Goal: Transaction & Acquisition: Book appointment/travel/reservation

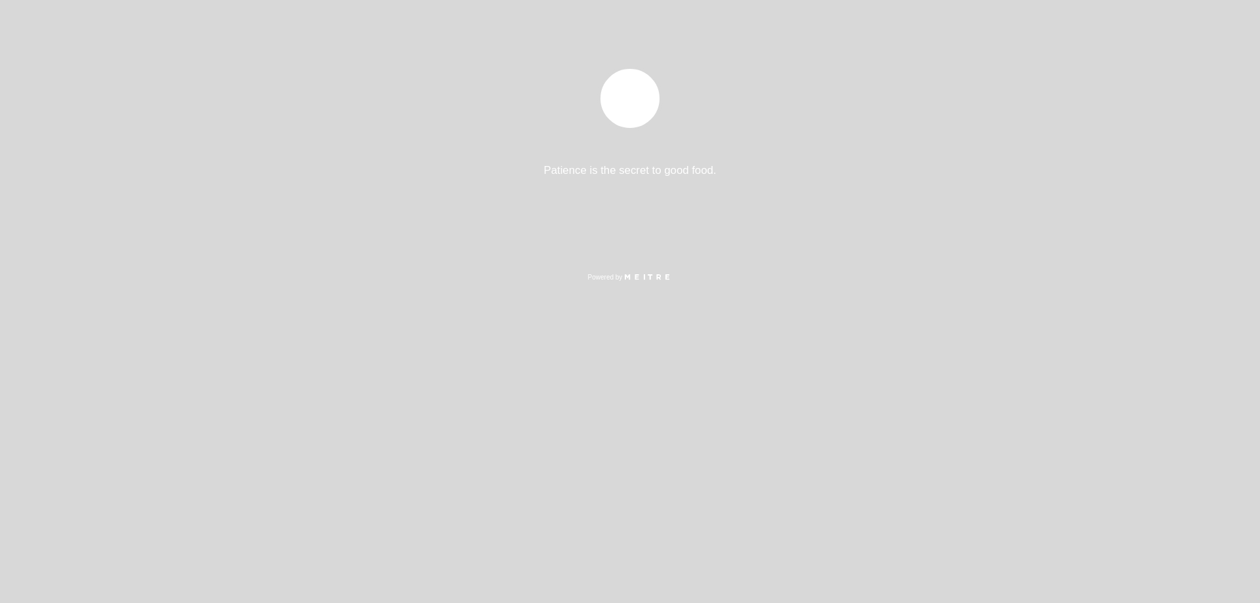
select select "es"
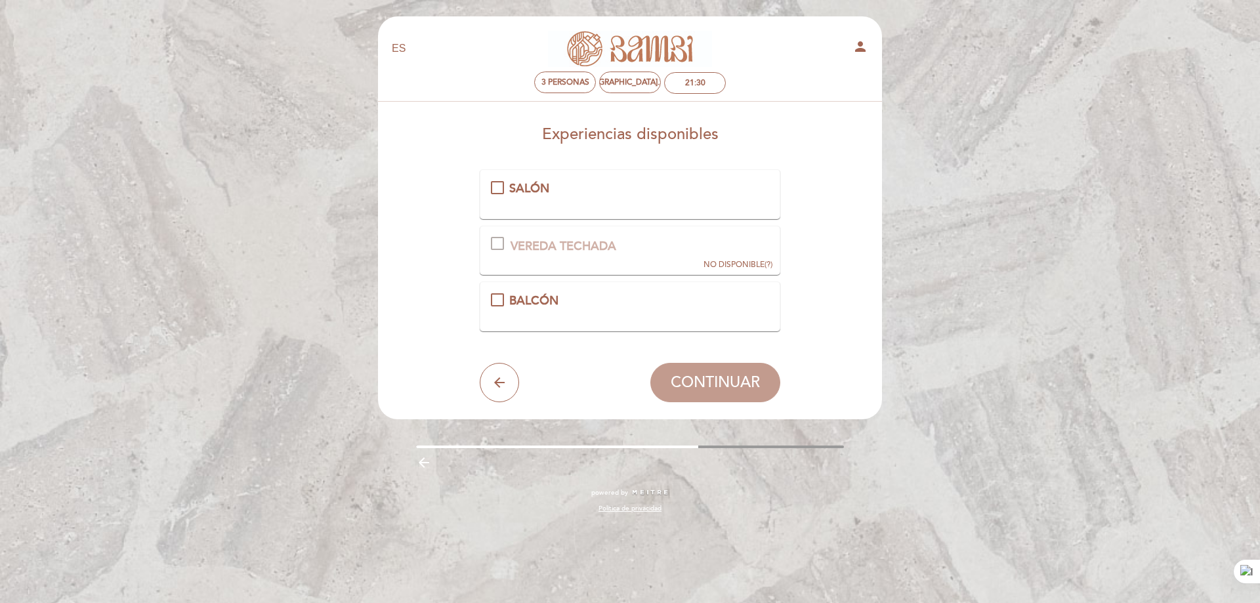
click at [494, 181] on div "SALÓN" at bounding box center [630, 188] width 279 height 17
click at [741, 377] on span "CONTINUAR" at bounding box center [715, 382] width 89 height 18
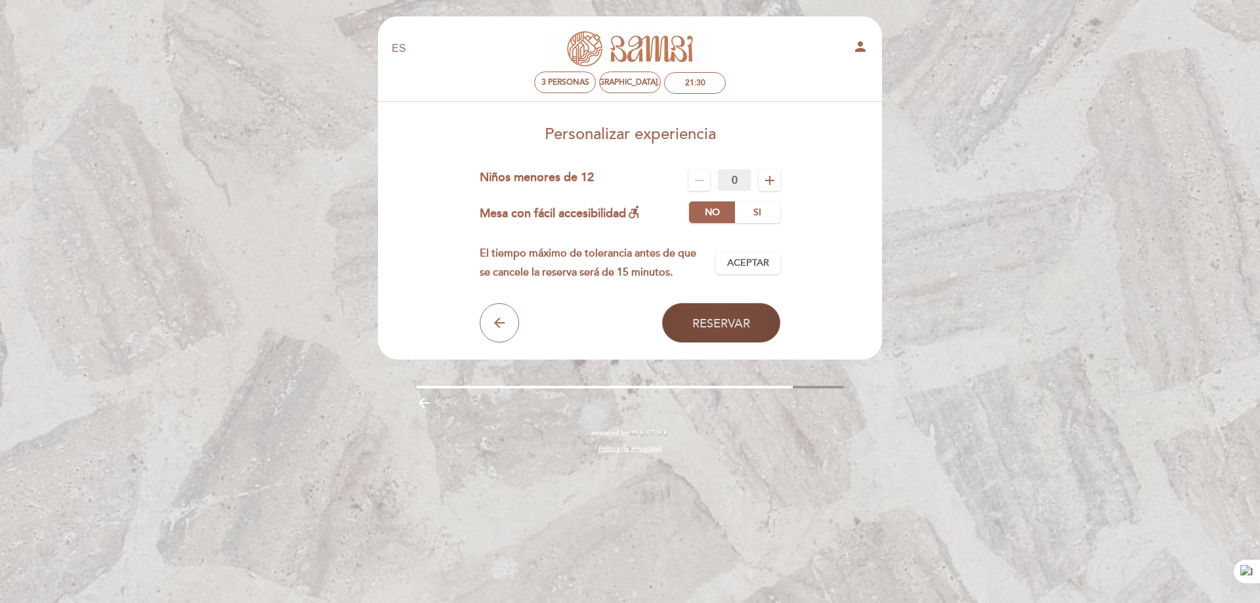
click at [715, 323] on span "Reservar" at bounding box center [721, 323] width 58 height 14
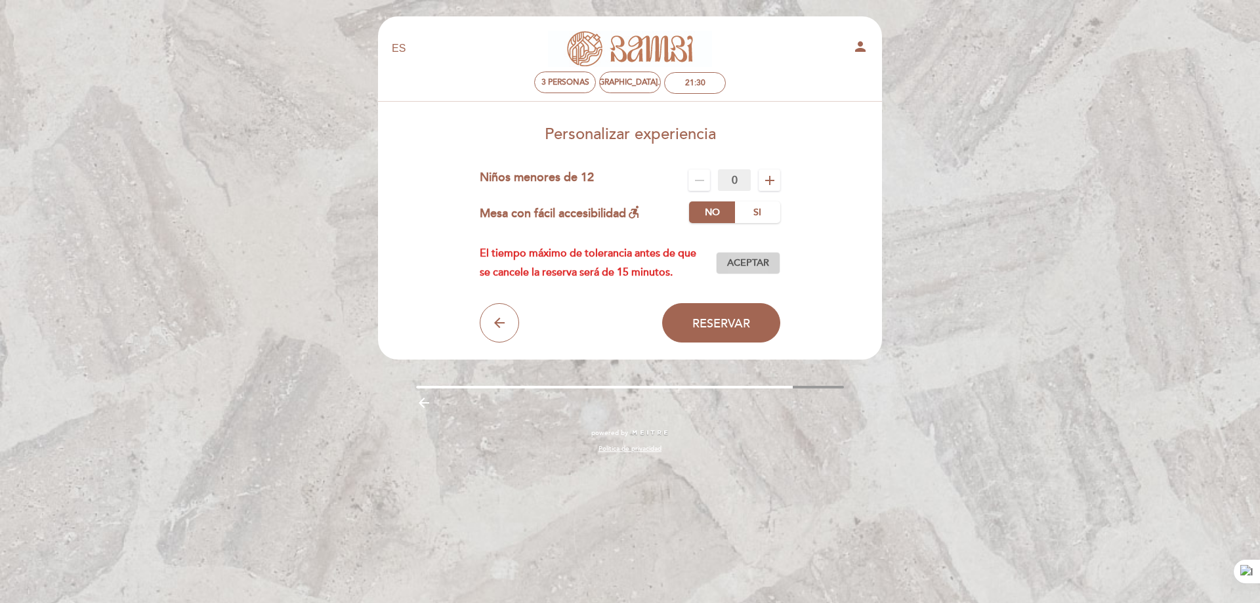
click at [740, 266] on span "Aceptar" at bounding box center [748, 264] width 42 height 14
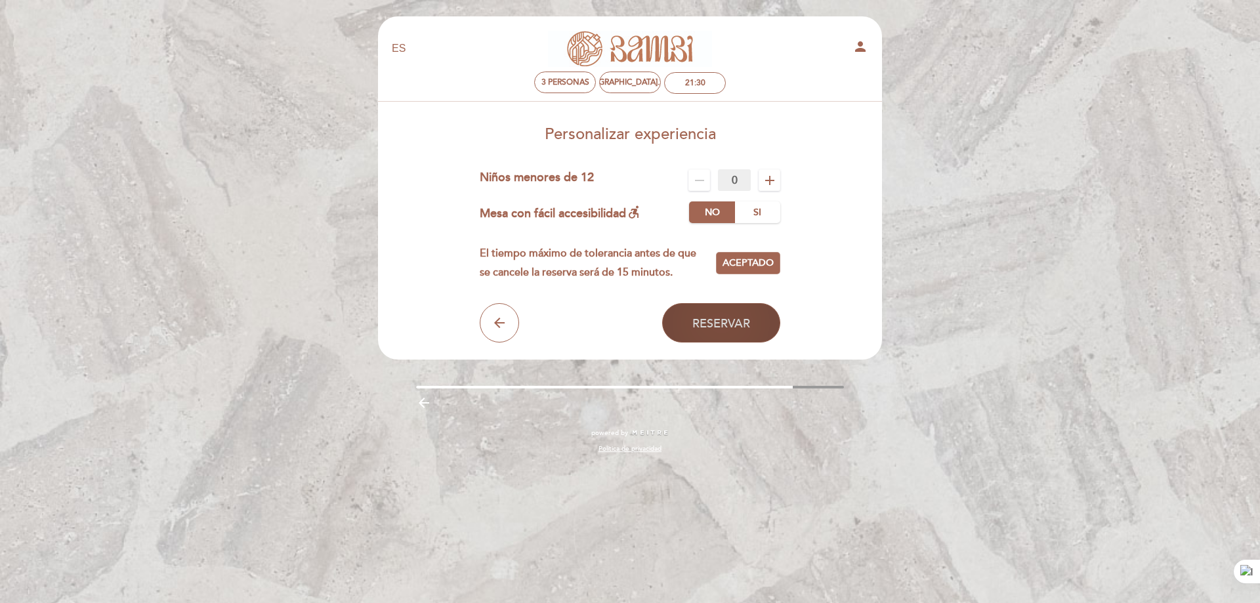
click at [715, 329] on span "Reservar" at bounding box center [721, 323] width 58 height 14
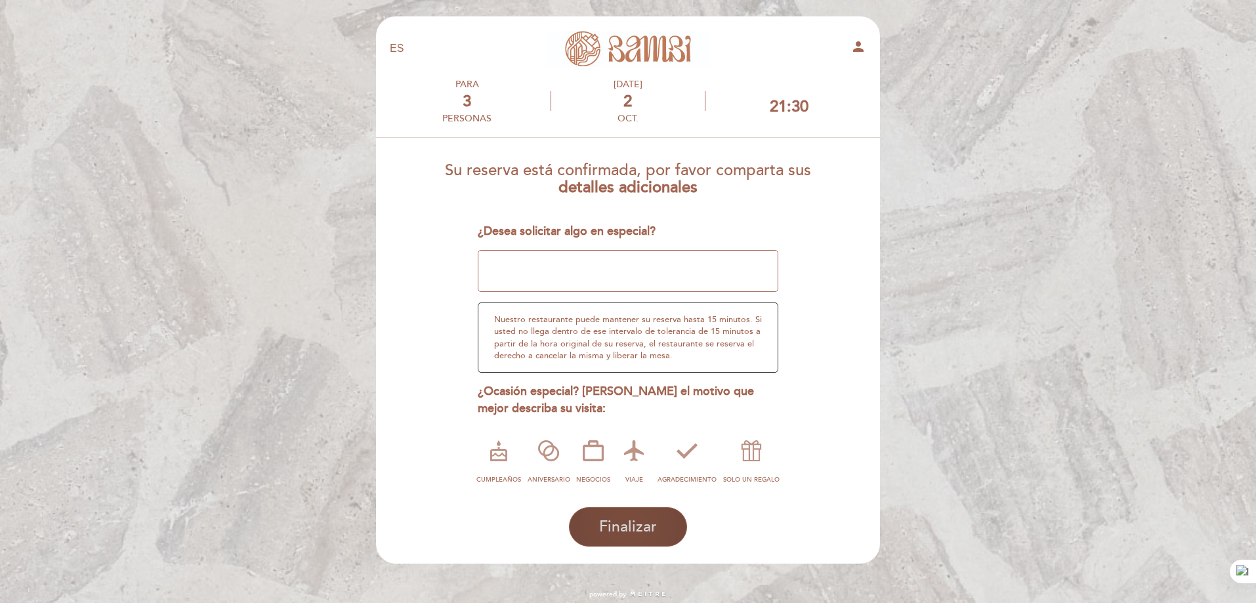
click at [634, 520] on span "Finalizar" at bounding box center [628, 527] width 58 height 18
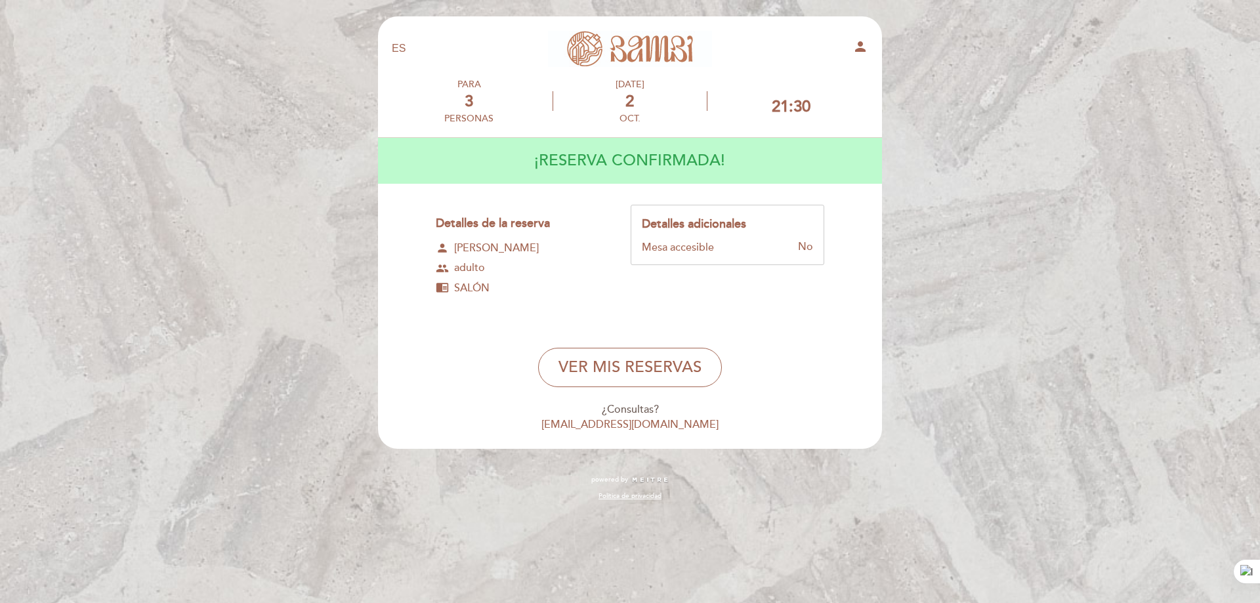
drag, startPoint x: 444, startPoint y: 49, endPoint x: 732, endPoint y: 259, distance: 356.4
click at [732, 257] on header "EN ES PT [PERSON_NAME] person PARA 3 personas [DATE] 21:30" at bounding box center [630, 232] width 504 height 433
